Goal: Check status: Check status

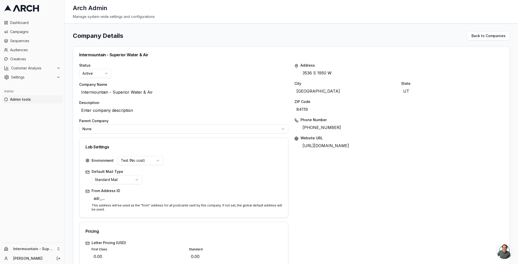
scroll to position [196, 0]
click at [29, 100] on span "Admin tools" at bounding box center [35, 99] width 50 height 5
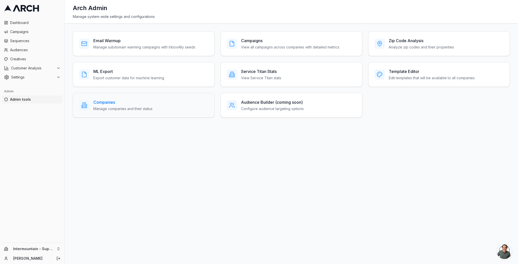
click at [155, 114] on div "Companies Manage companies and their status" at bounding box center [144, 105] width 142 height 25
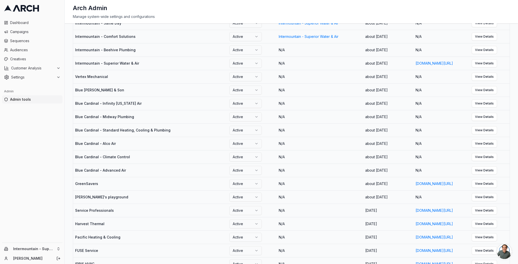
scroll to position [309, 0]
click at [26, 101] on span "Admin tools" at bounding box center [35, 99] width 50 height 5
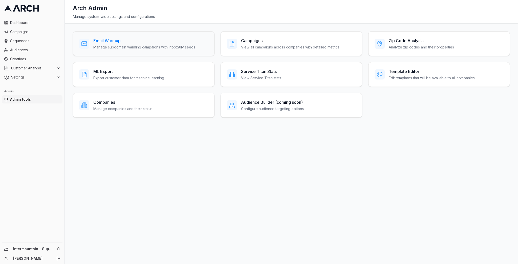
click at [124, 39] on h3 "Email Warmup" at bounding box center [144, 41] width 102 height 6
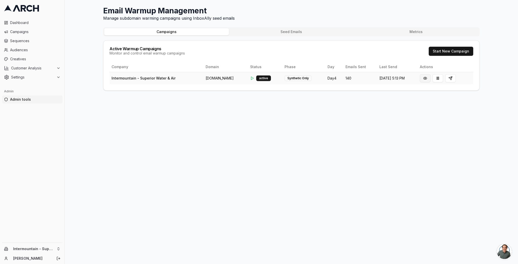
click at [428, 80] on button at bounding box center [425, 78] width 11 height 8
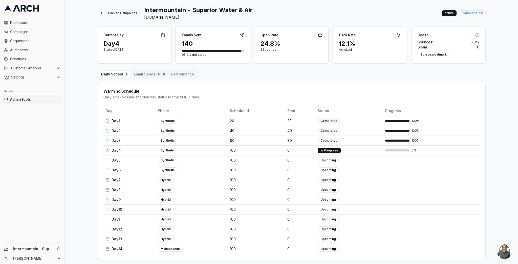
click at [153, 71] on div "Daily Schedule Email Sends ( 140 ) Performance" at bounding box center [147, 74] width 101 height 9
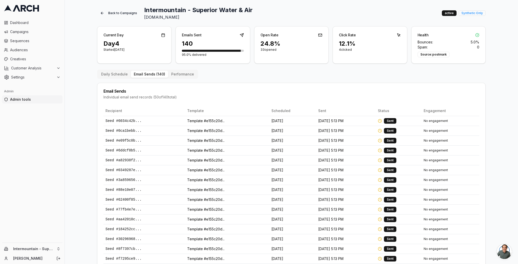
click at [154, 74] on button "Email Sends ( 140 )" at bounding box center [149, 74] width 37 height 7
click at [176, 73] on button "Performance" at bounding box center [182, 74] width 29 height 7
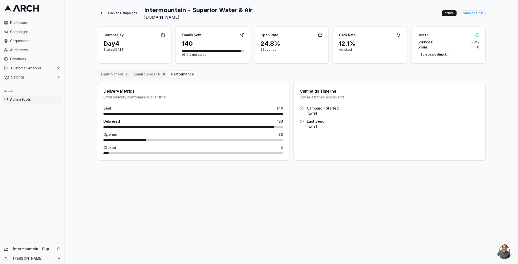
click at [155, 76] on button "Email Sends ( 140 )" at bounding box center [149, 74] width 37 height 7
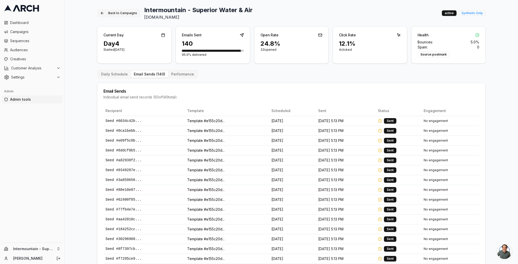
click at [106, 11] on button "Back to Campaigns" at bounding box center [118, 13] width 43 height 8
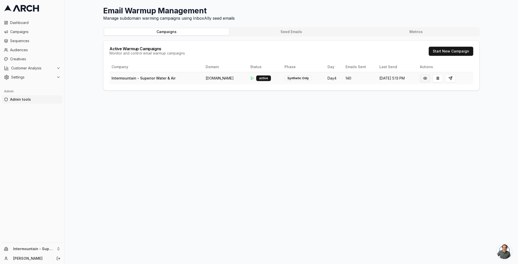
click at [423, 78] on button at bounding box center [425, 78] width 11 height 8
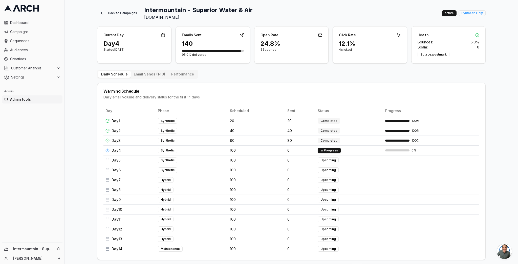
click at [141, 74] on button "Email Sends ( 140 )" at bounding box center [149, 74] width 37 height 7
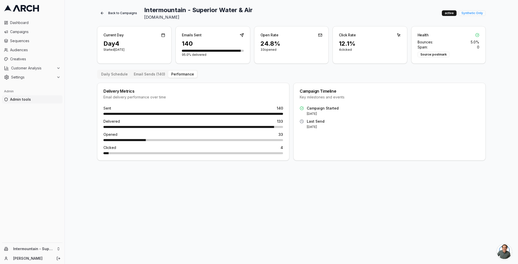
click at [179, 76] on button "Performance" at bounding box center [182, 74] width 29 height 7
drag, startPoint x: 151, startPoint y: 119, endPoint x: 228, endPoint y: 151, distance: 83.1
click at [235, 151] on div "Sent 140 Delivered 133 Opened 33 Clicked 4" at bounding box center [193, 133] width 192 height 55
drag, startPoint x: 143, startPoint y: 129, endPoint x: 137, endPoint y: 130, distance: 5.9
click at [143, 129] on div "Sent 140 Delivered 133 Opened 33 Clicked 4" at bounding box center [193, 133] width 192 height 55
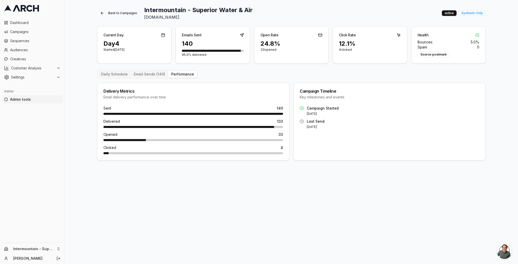
click at [111, 135] on span "Opened" at bounding box center [110, 134] width 14 height 5
drag, startPoint x: 111, startPoint y: 135, endPoint x: 109, endPoint y: 137, distance: 3.0
click at [111, 135] on span "Opened" at bounding box center [110, 134] width 14 height 5
click at [108, 148] on span "Clicked" at bounding box center [109, 147] width 13 height 5
drag, startPoint x: 108, startPoint y: 148, endPoint x: 126, endPoint y: 137, distance: 21.1
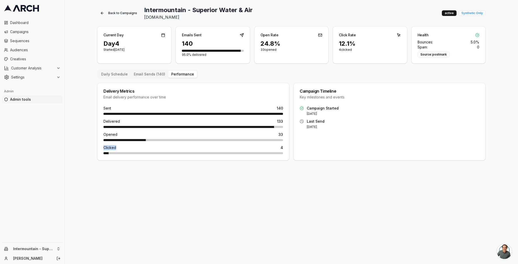
click at [108, 148] on span "Clicked" at bounding box center [109, 147] width 13 height 5
click at [116, 74] on button "Daily Schedule" at bounding box center [114, 74] width 33 height 7
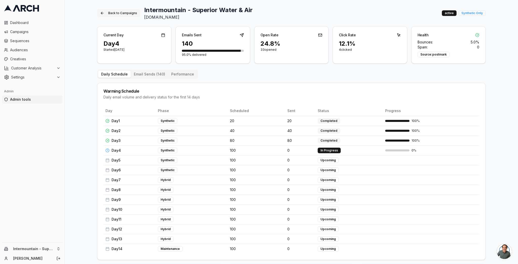
click at [111, 12] on button "Back to Campaigns" at bounding box center [118, 13] width 43 height 8
